Goal: Find specific page/section: Find specific page/section

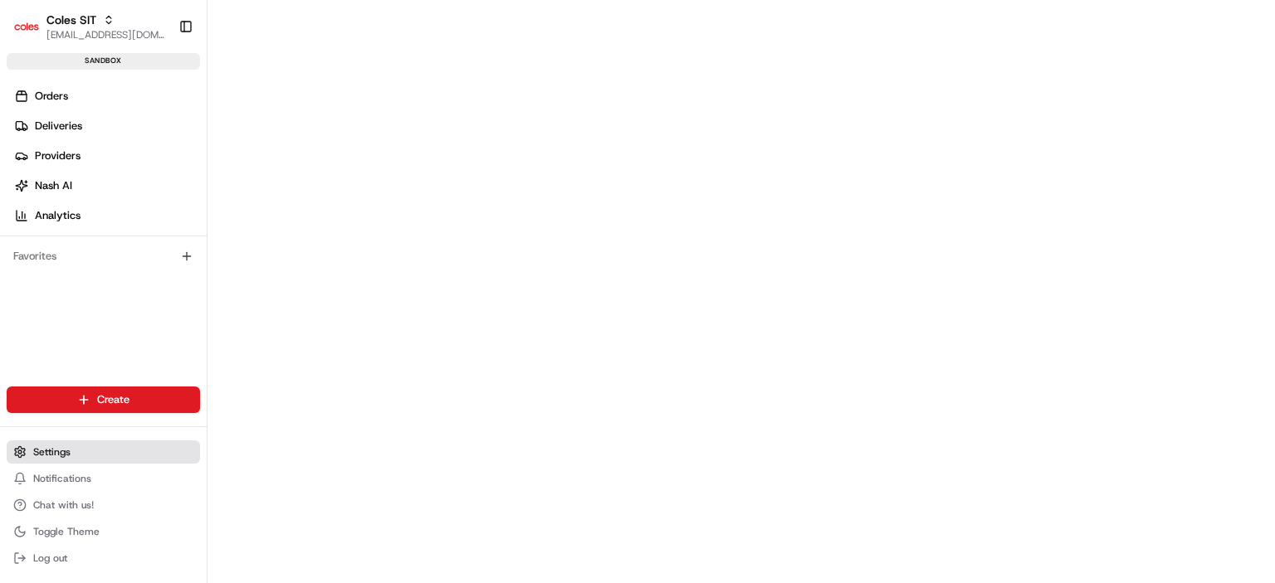
click at [48, 463] on button "Settings" at bounding box center [103, 452] width 193 height 23
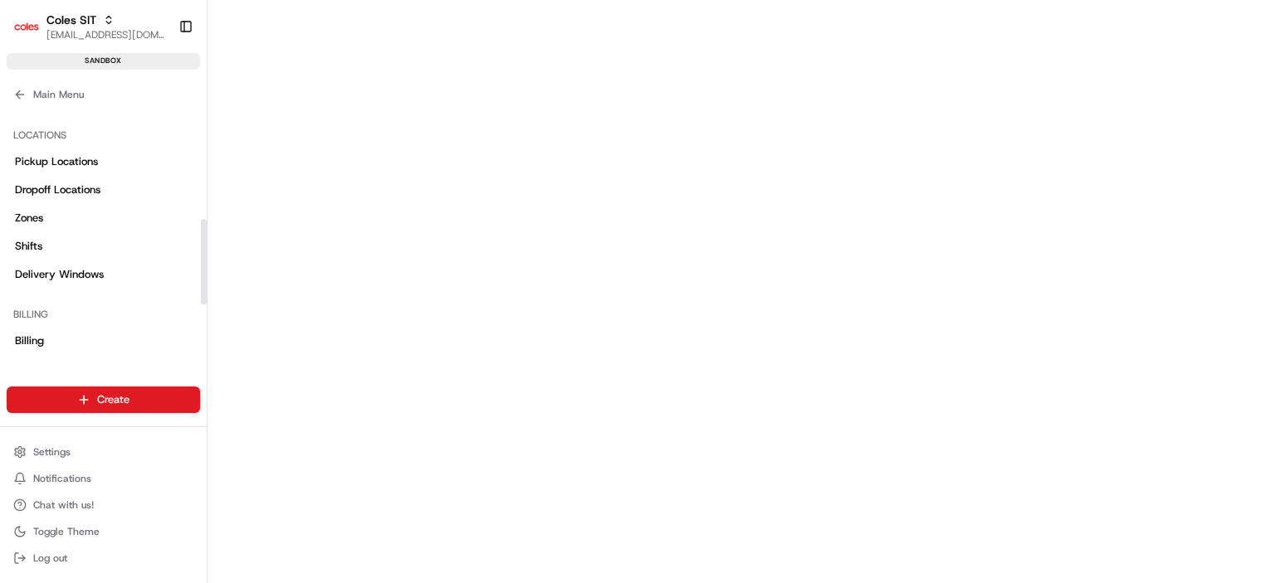
scroll to position [332, 0]
click at [100, 277] on span "Delivery Windows" at bounding box center [59, 273] width 89 height 15
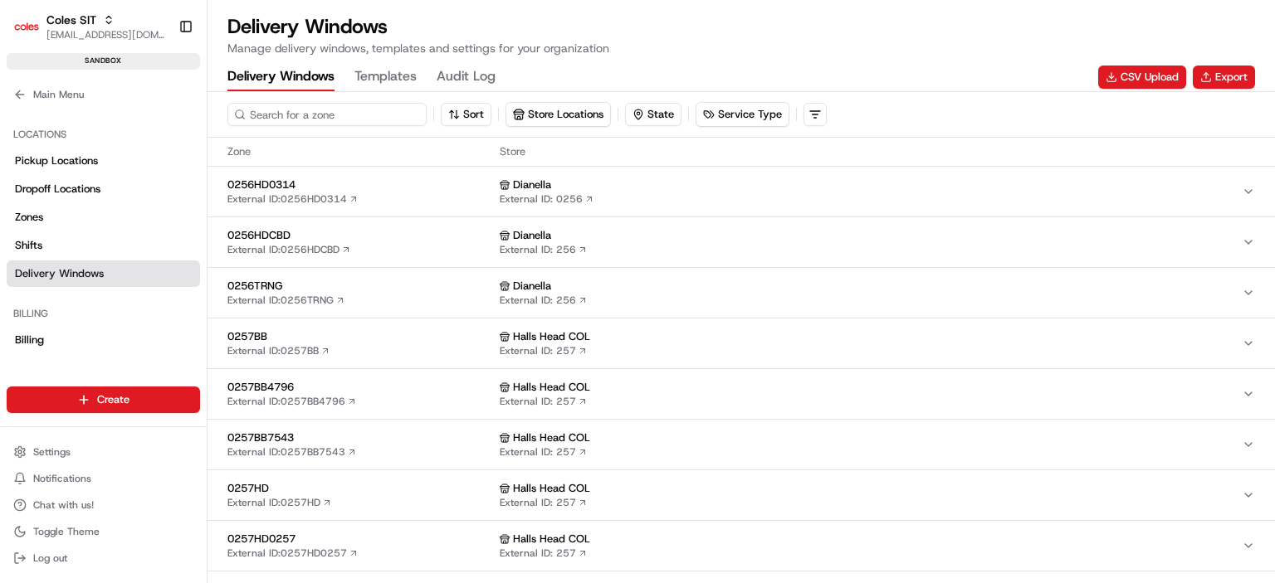
click at [306, 105] on input at bounding box center [326, 114] width 199 height 23
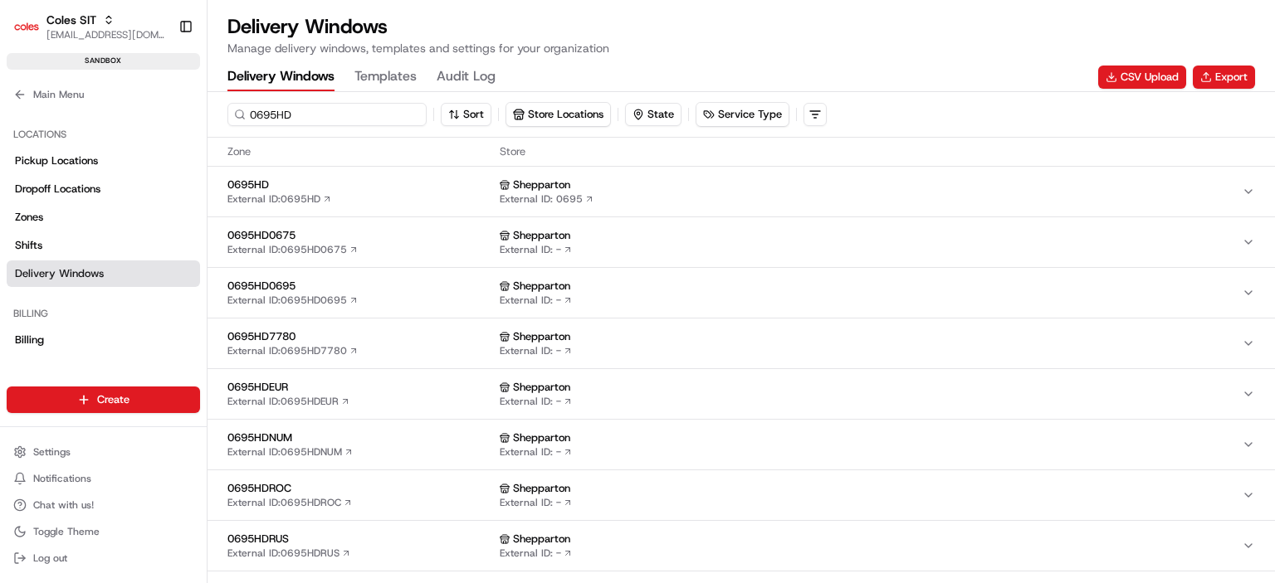
type input "0695HD"
click at [260, 184] on span "0695HD" at bounding box center [360, 185] width 266 height 15
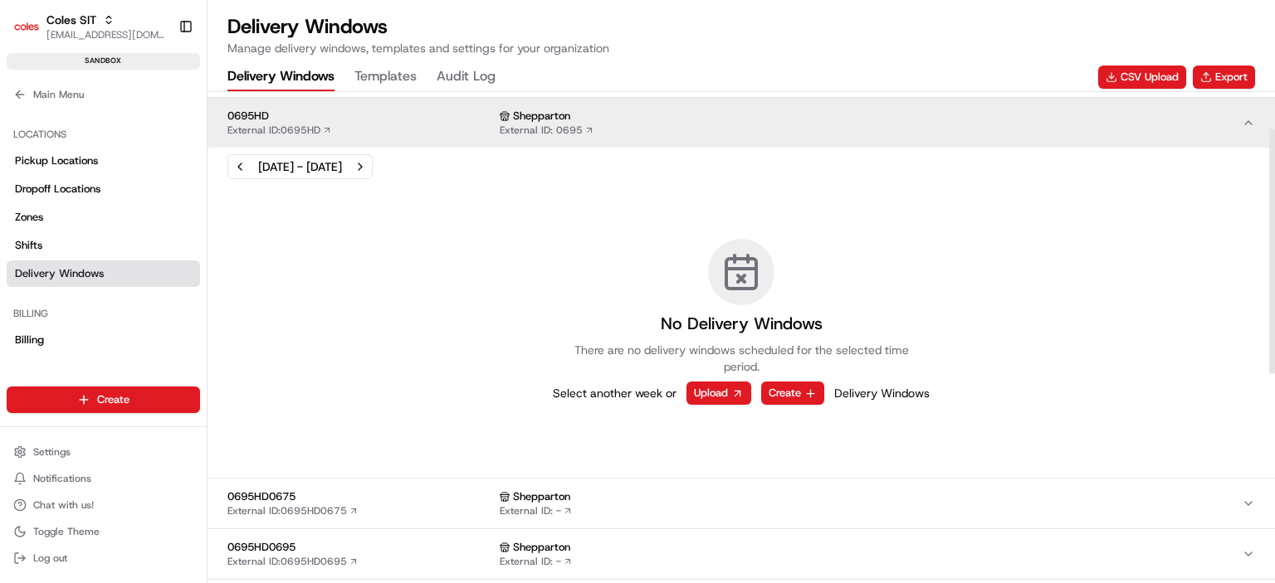
scroll to position [55, 0]
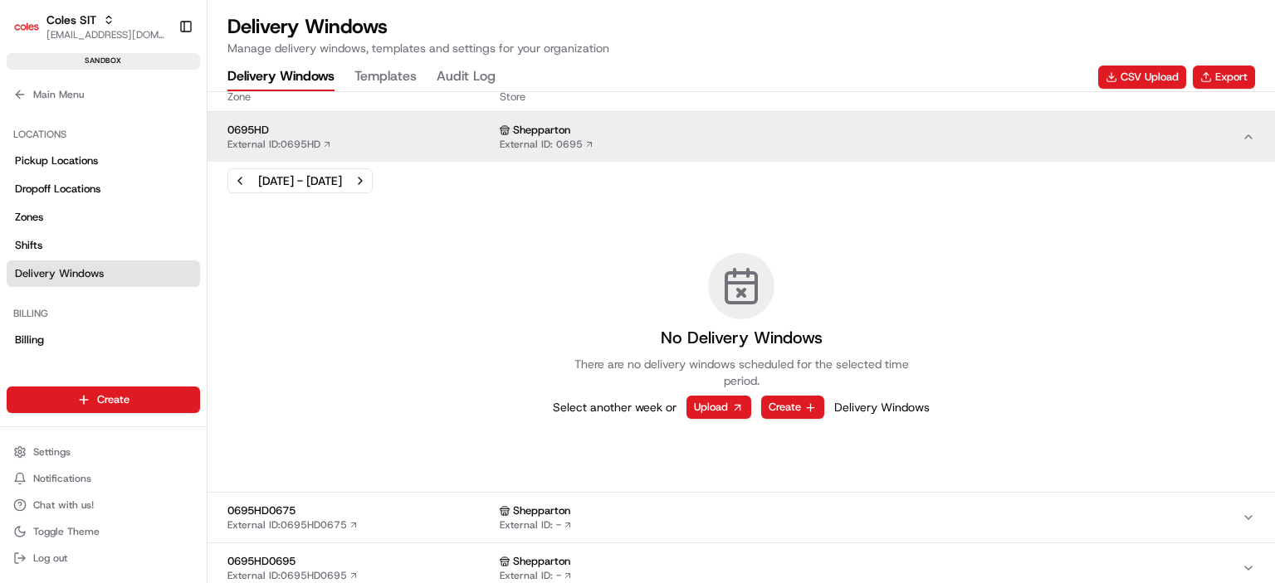
click at [279, 132] on span "0695HD" at bounding box center [360, 130] width 266 height 15
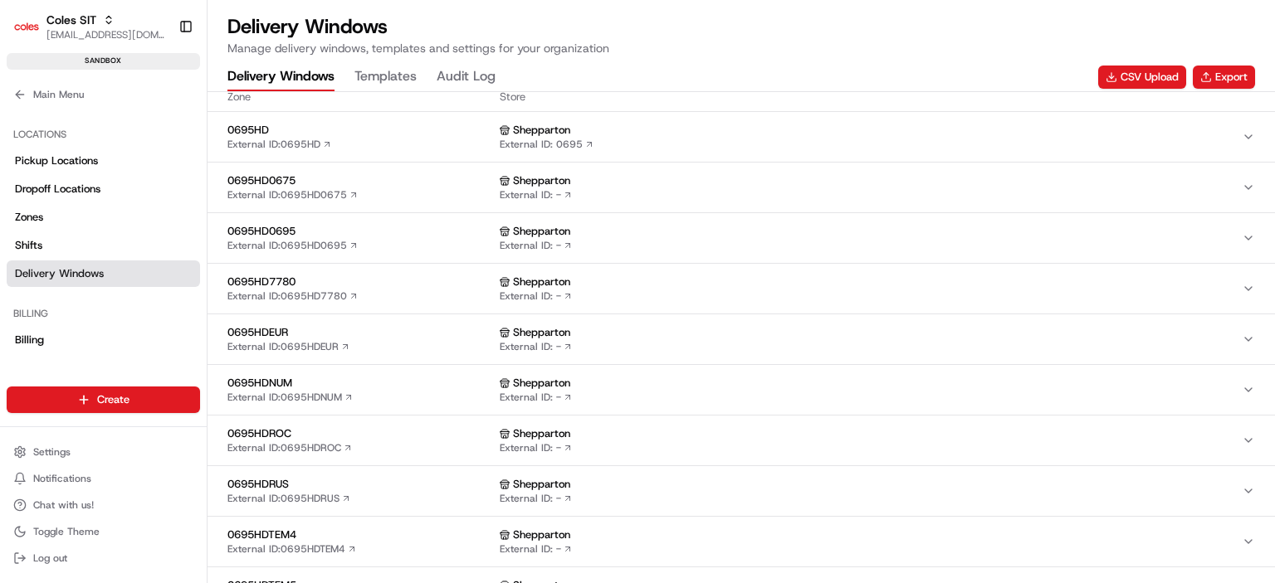
click at [525, 124] on span "Shepparton" at bounding box center [541, 130] width 57 height 15
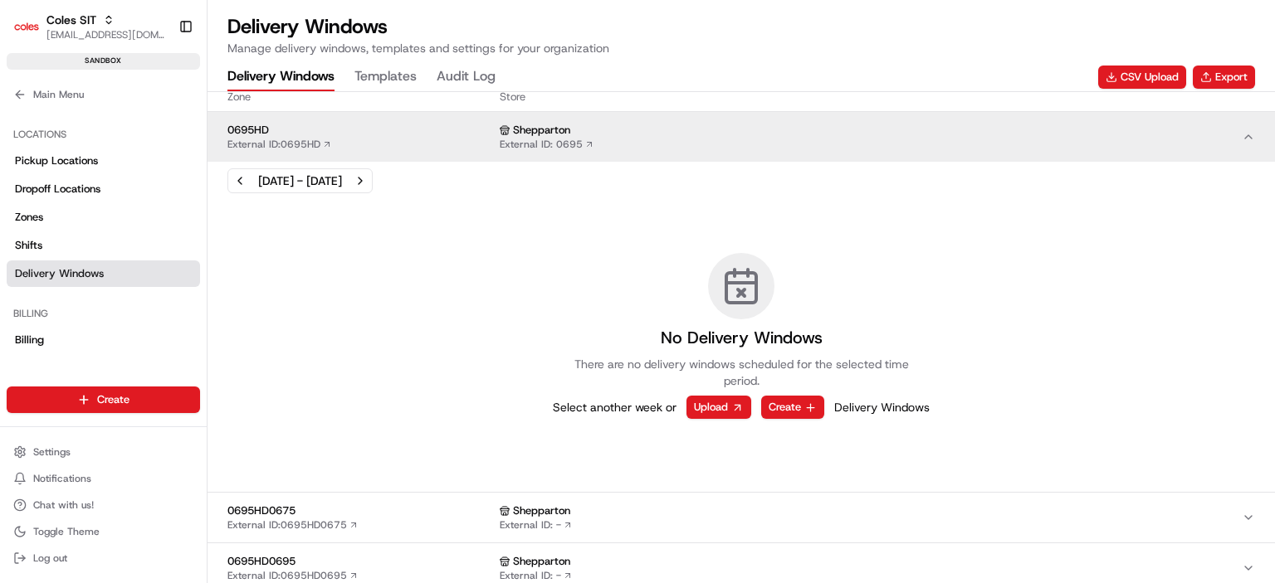
click at [525, 124] on span "Shepparton" at bounding box center [541, 130] width 57 height 15
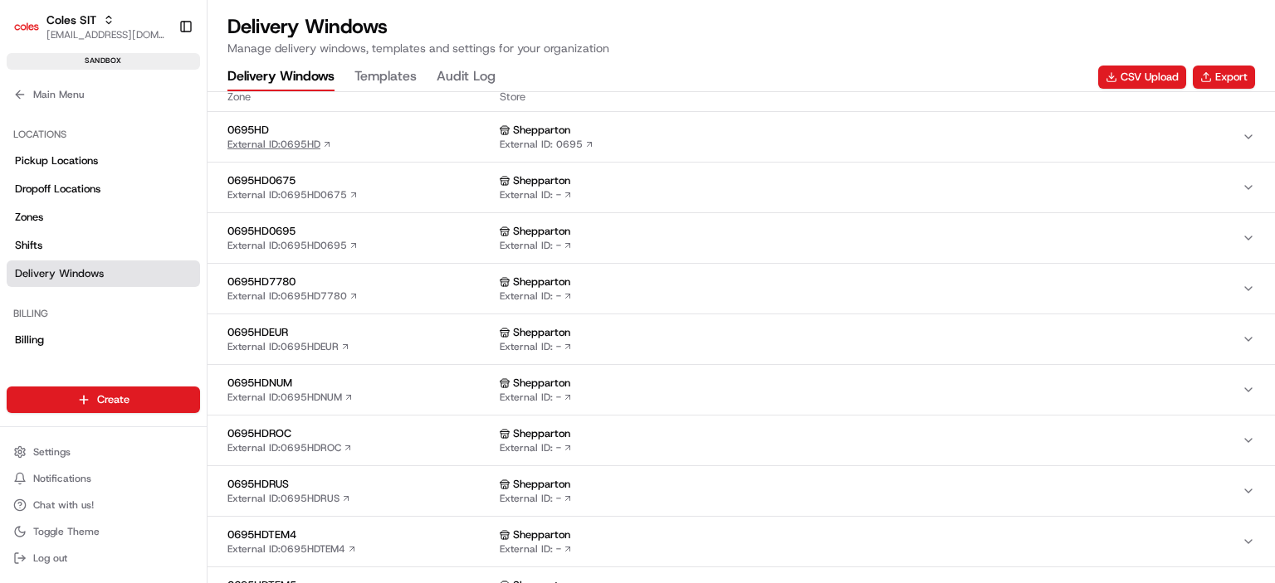
click at [275, 144] on link "External ID: 0695HD" at bounding box center [279, 144] width 105 height 13
click at [247, 125] on span "0695HD" at bounding box center [360, 130] width 266 height 15
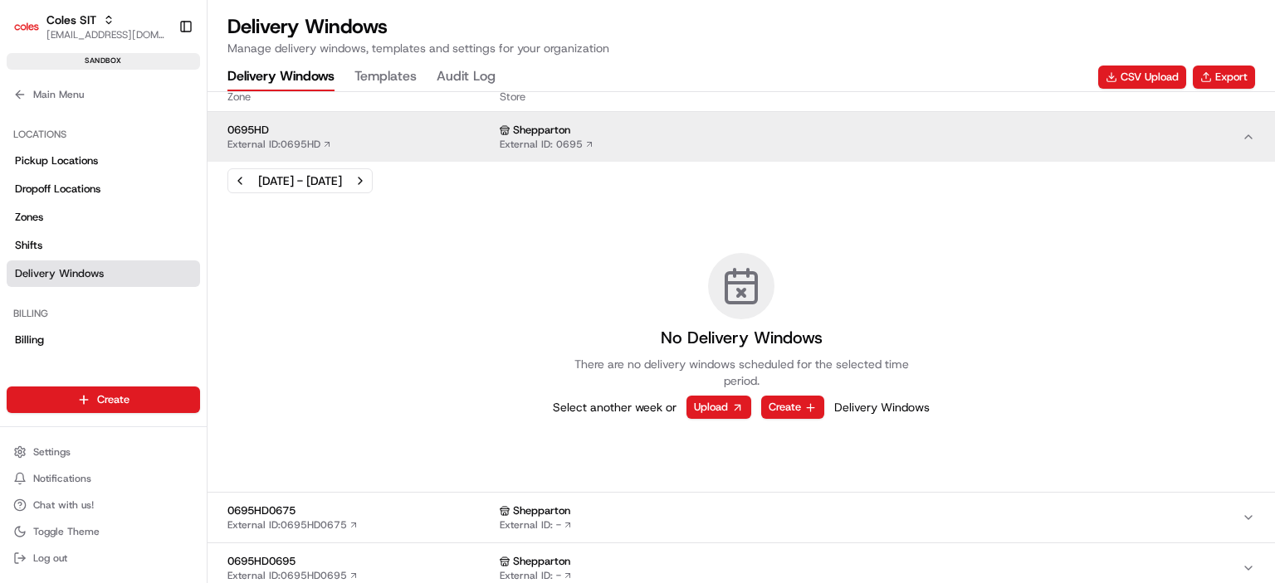
click at [247, 125] on span "0695HD" at bounding box center [360, 130] width 266 height 15
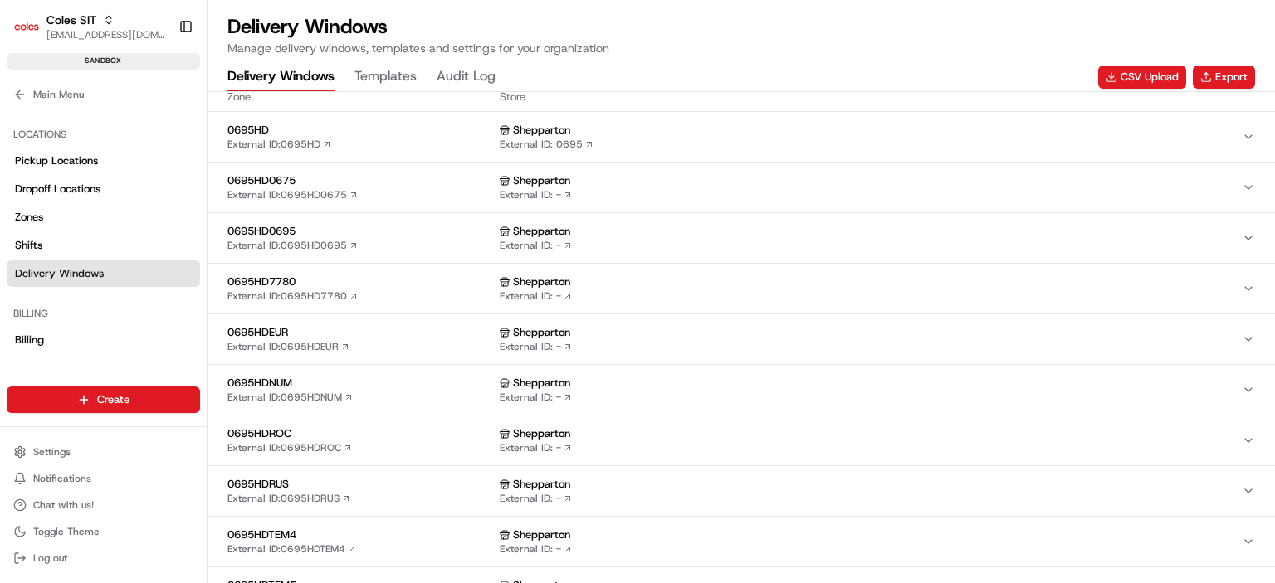
click at [246, 127] on span "0695HD" at bounding box center [360, 130] width 266 height 15
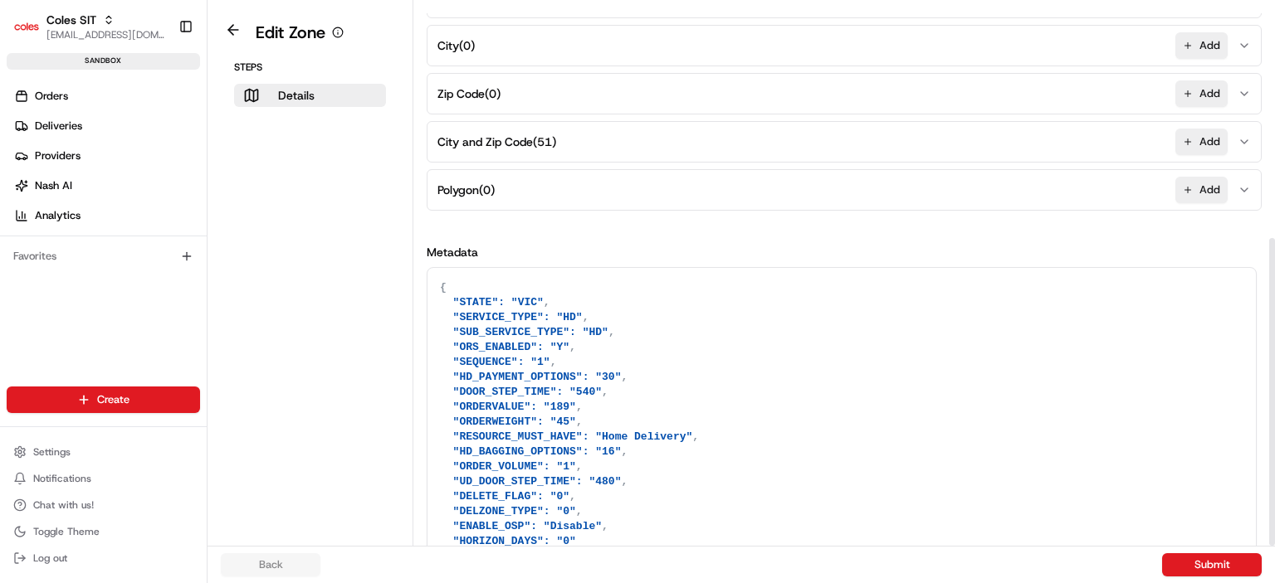
scroll to position [412, 0]
